Goal: Information Seeking & Learning: Check status

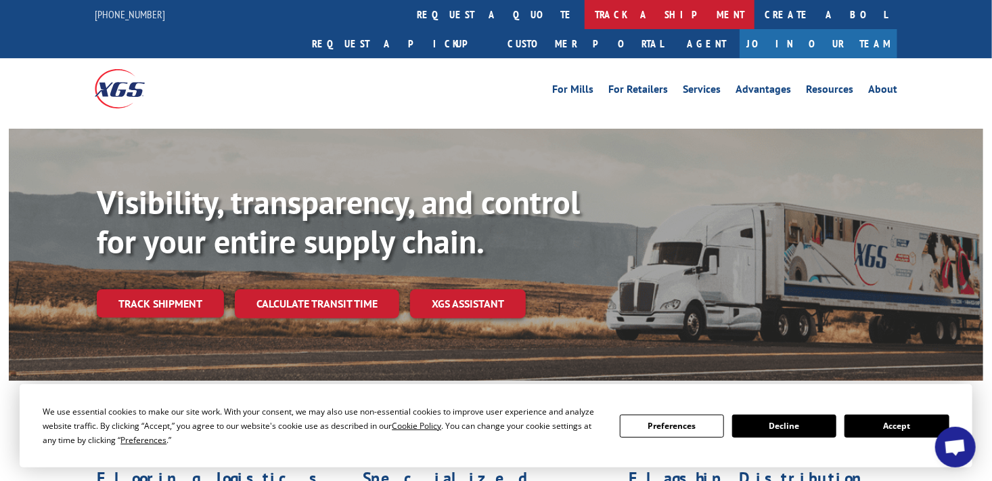
click at [585, 18] on link "track a shipment" at bounding box center [670, 14] width 170 height 29
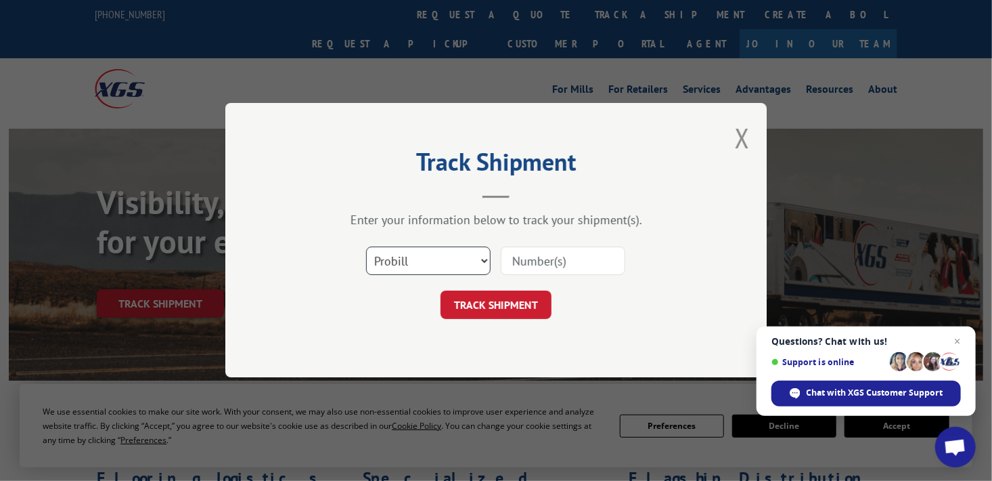
click at [461, 257] on select "Select category... Probill BOL PO" at bounding box center [428, 261] width 125 height 28
select select "bol"
click at [366, 247] on select "Select category... Probill BOL PO" at bounding box center [428, 261] width 125 height 28
click at [572, 258] on input at bounding box center [563, 261] width 125 height 28
type input "QFR002033543"
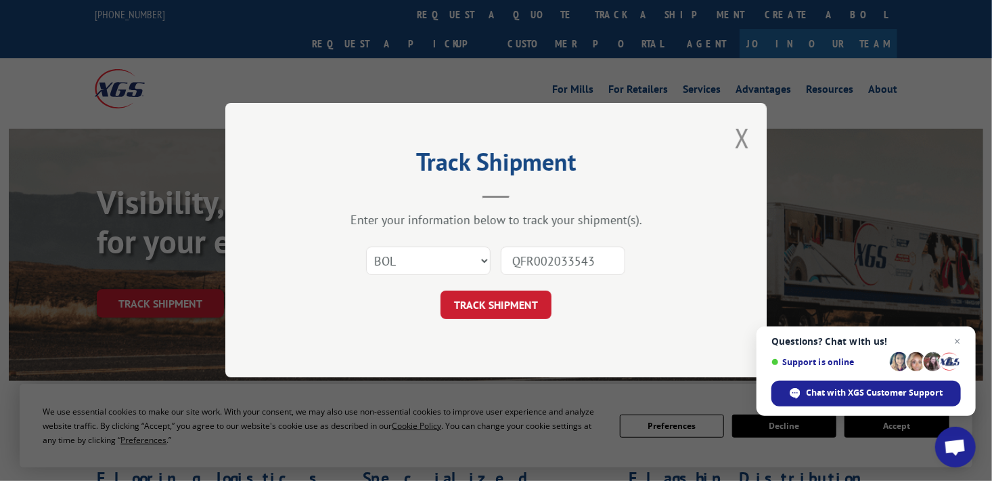
click at [483, 301] on button "TRACK SHIPMENT" at bounding box center [496, 305] width 111 height 28
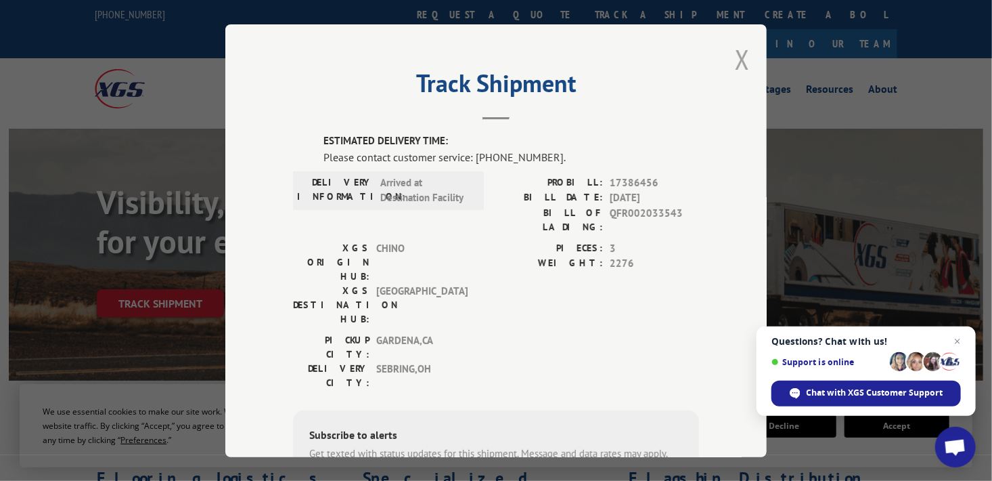
click at [740, 56] on button "Close modal" at bounding box center [742, 59] width 15 height 36
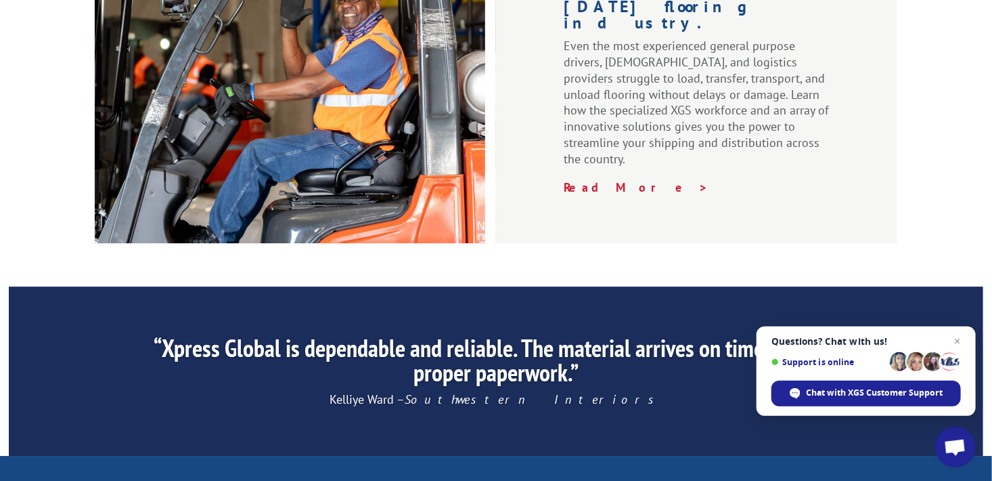
scroll to position [2198, 0]
